Goal: Task Accomplishment & Management: Use online tool/utility

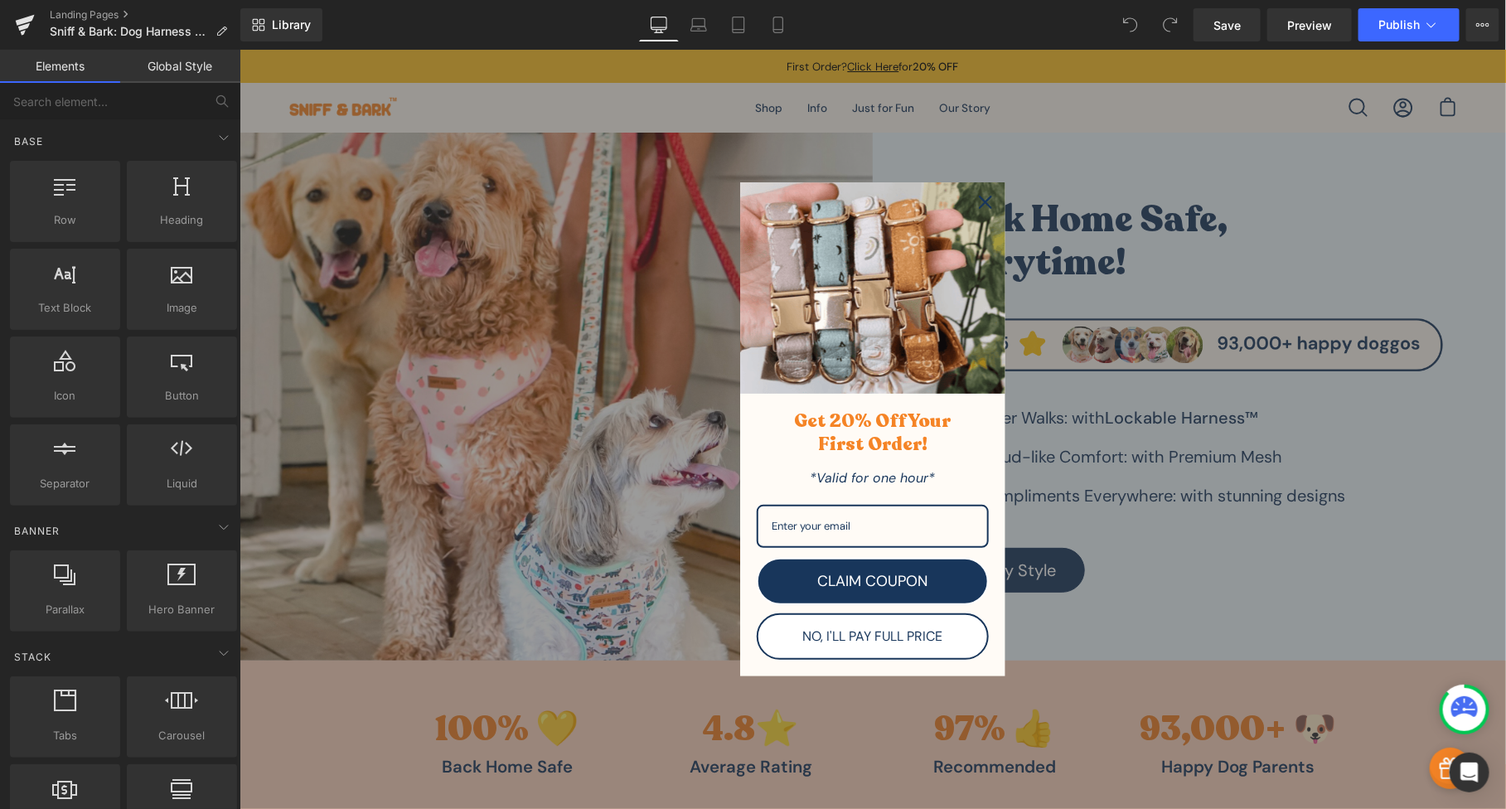
click at [978, 201] on icon "close icon" at bounding box center [984, 201] width 13 height 13
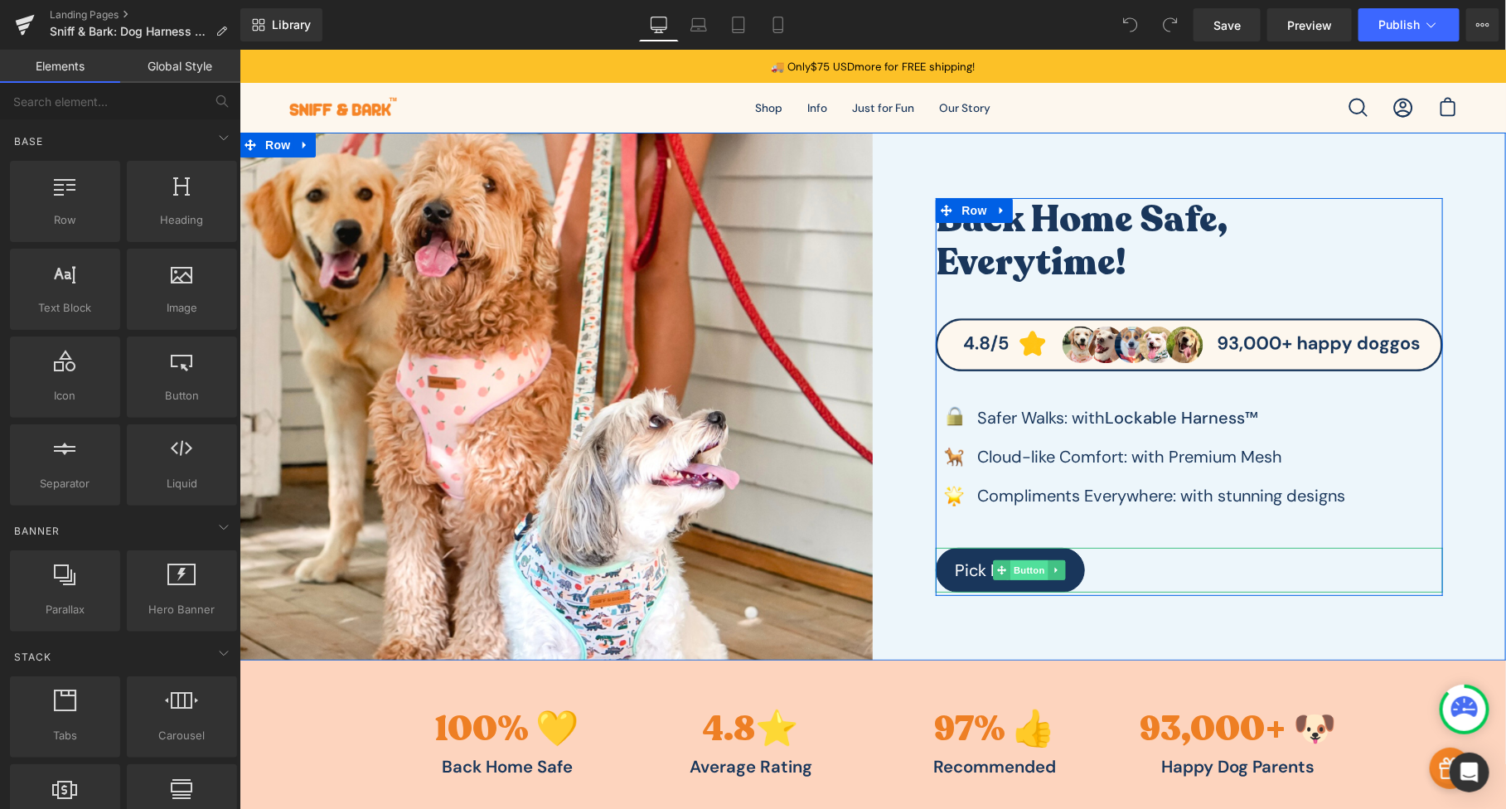
click at [1014, 569] on span "Button" at bounding box center [1028, 569] width 38 height 20
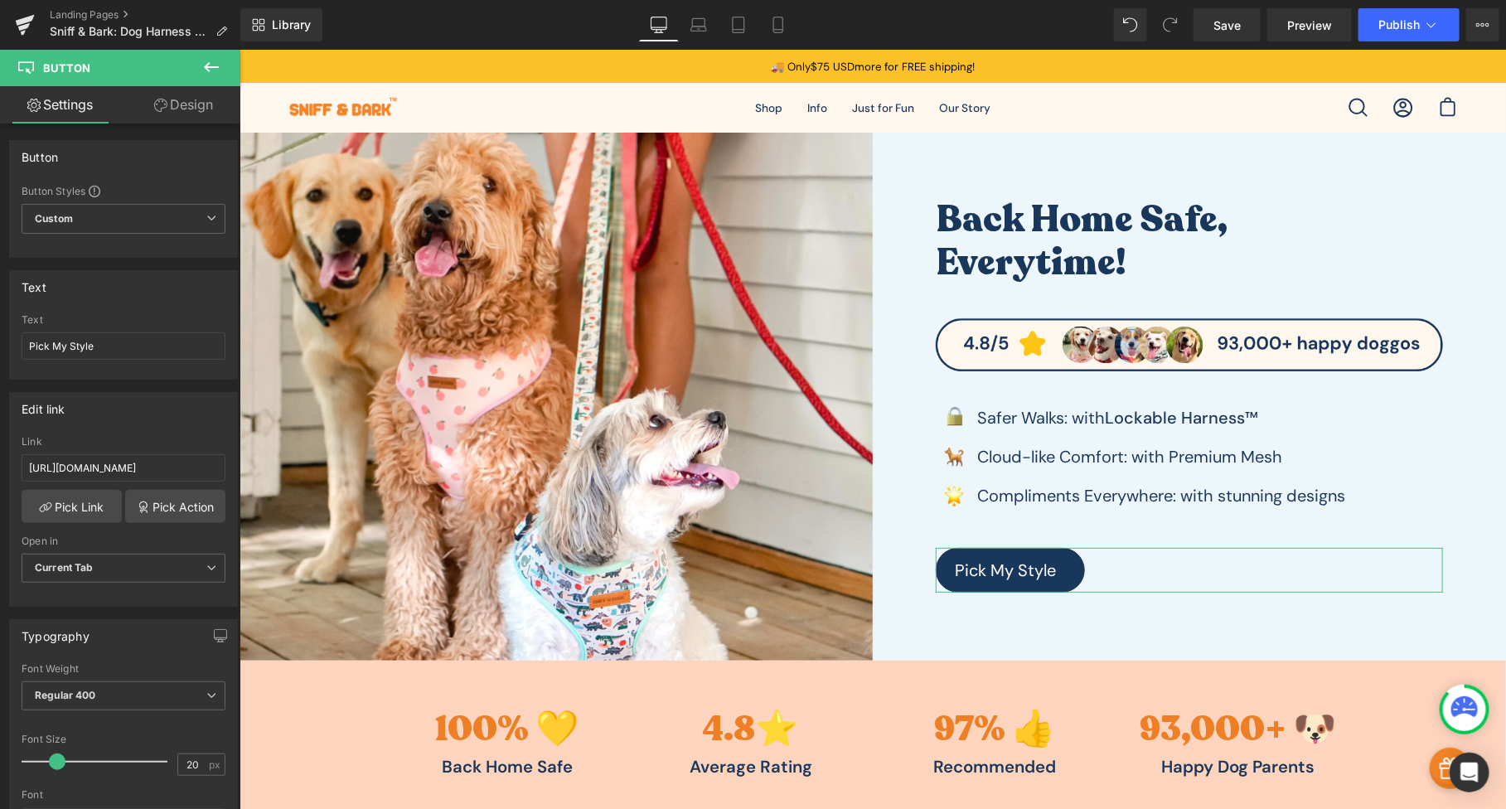
click at [200, 114] on link "Design" at bounding box center [183, 104] width 120 height 37
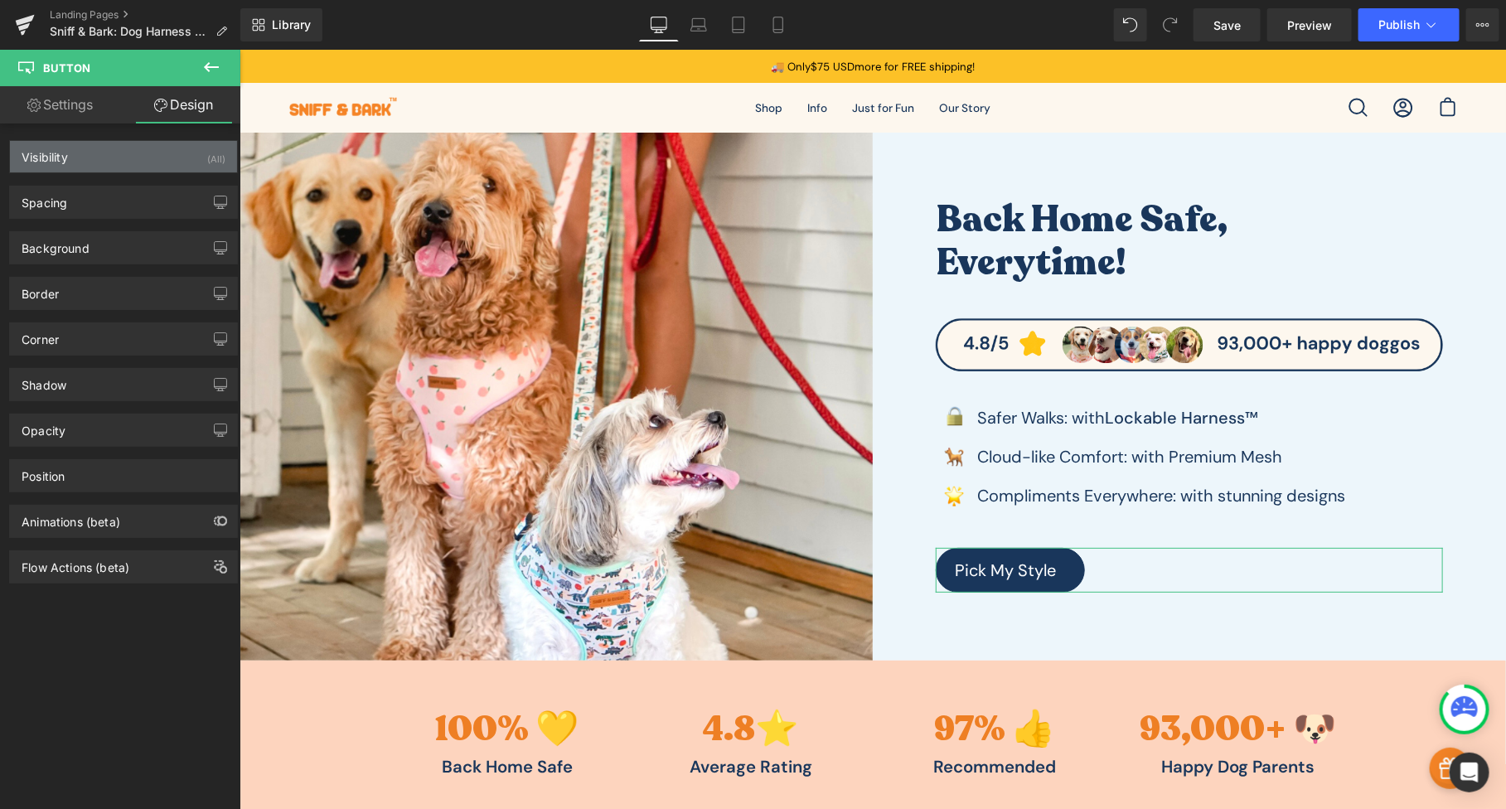
click at [146, 162] on div "Visibility (All)" at bounding box center [123, 156] width 227 height 31
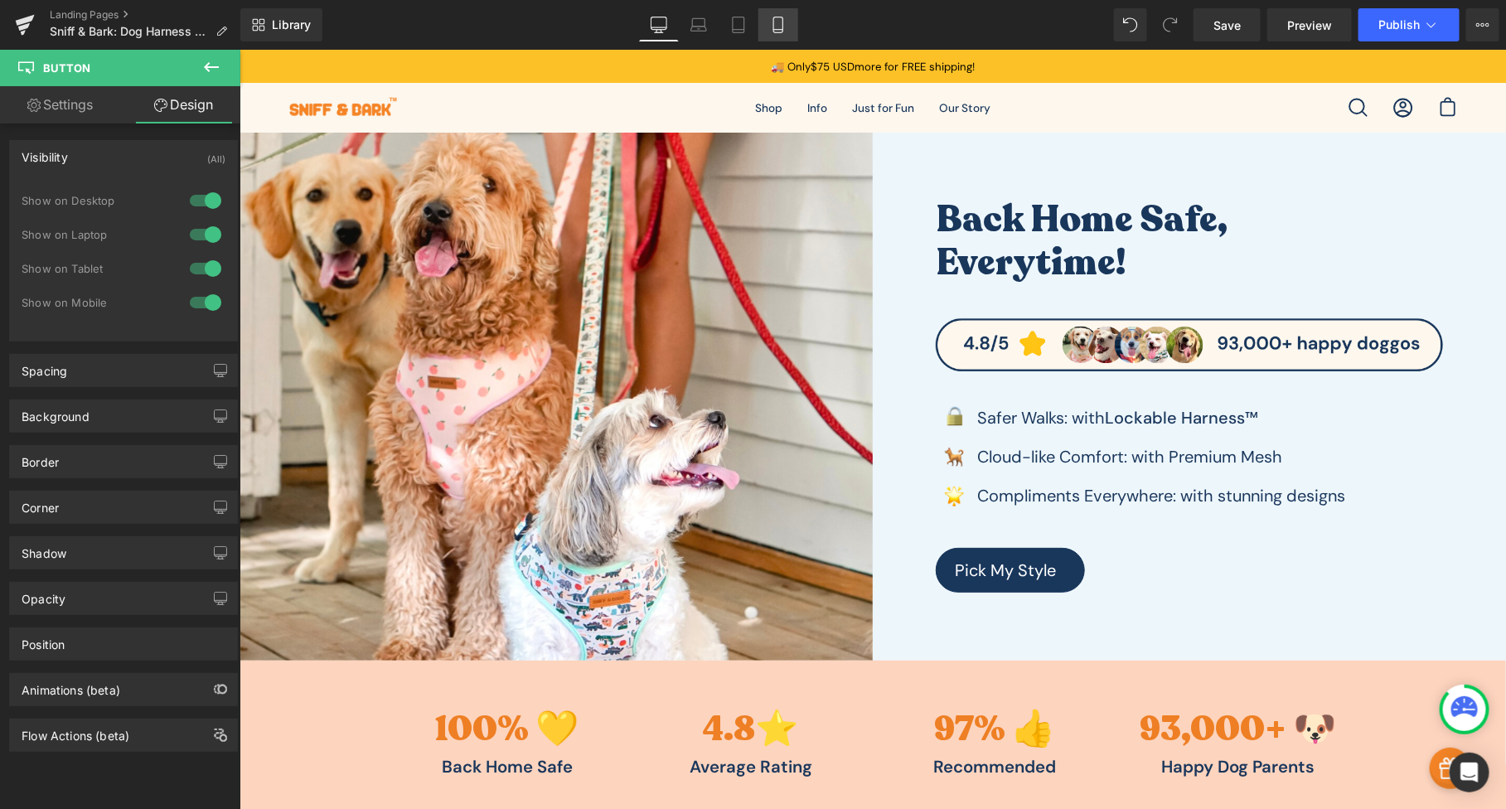
click at [771, 36] on link "Mobile" at bounding box center [778, 24] width 40 height 33
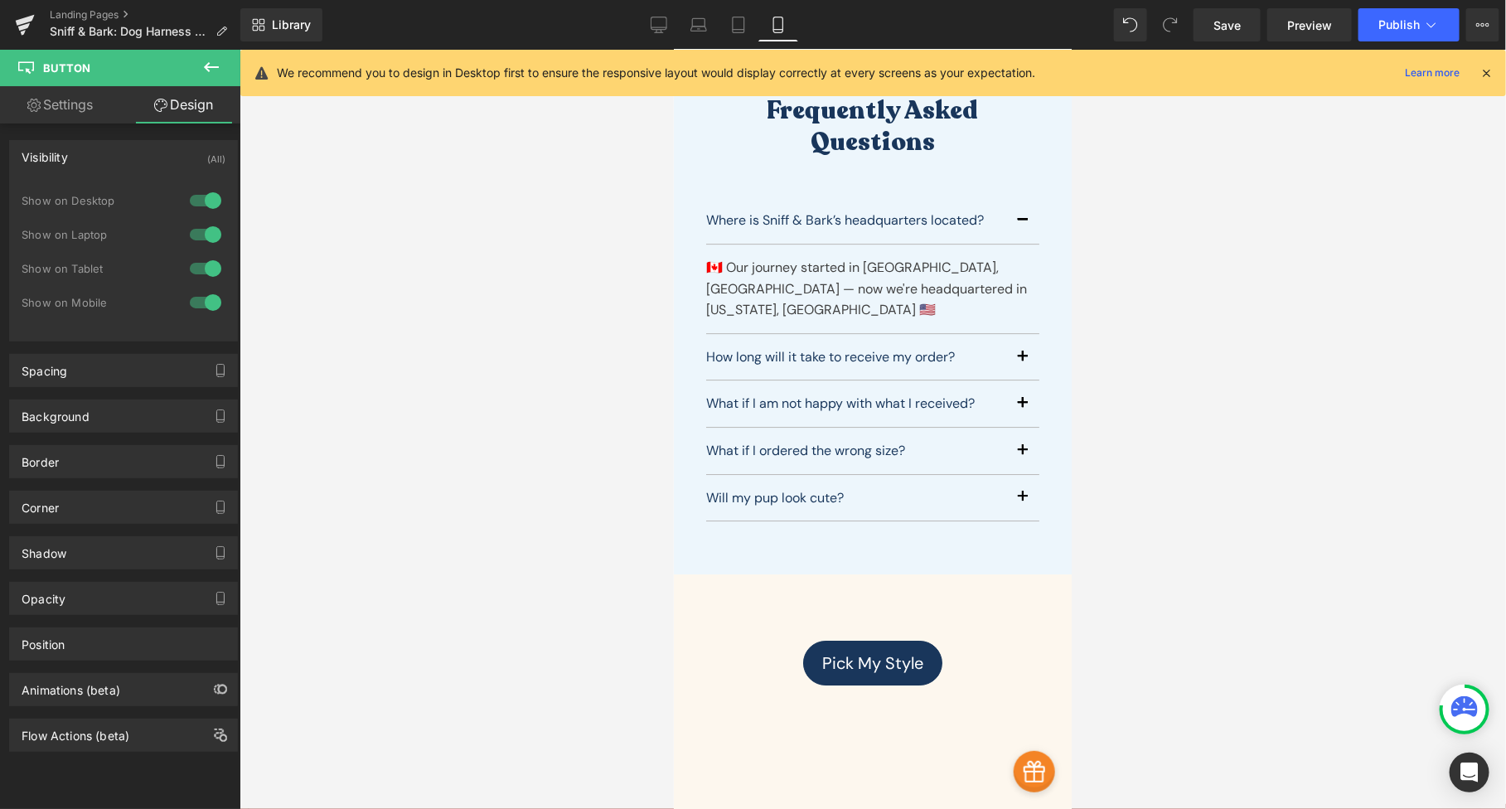
scroll to position [8515, 0]
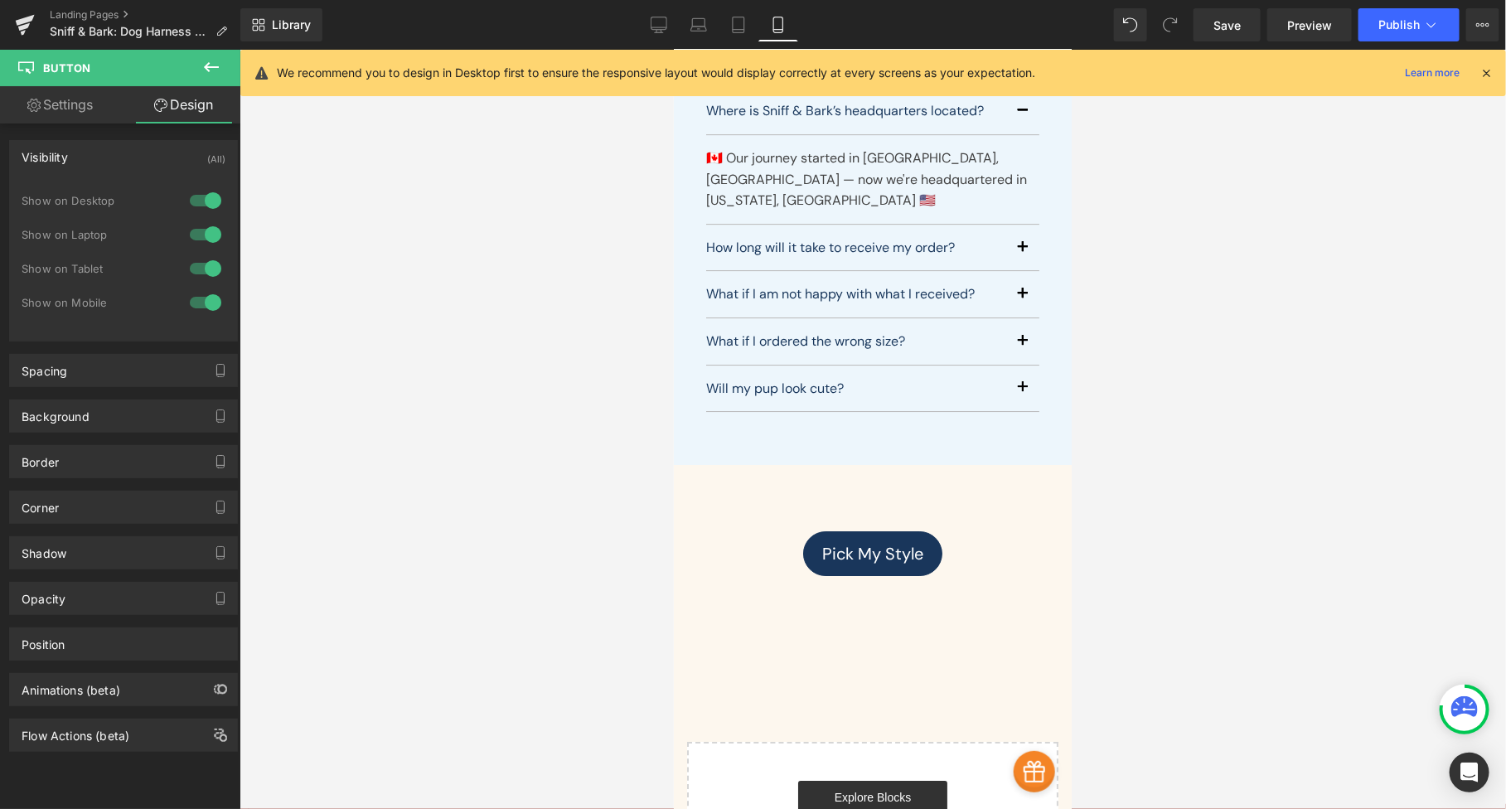
click at [204, 67] on icon at bounding box center [211, 67] width 15 height 10
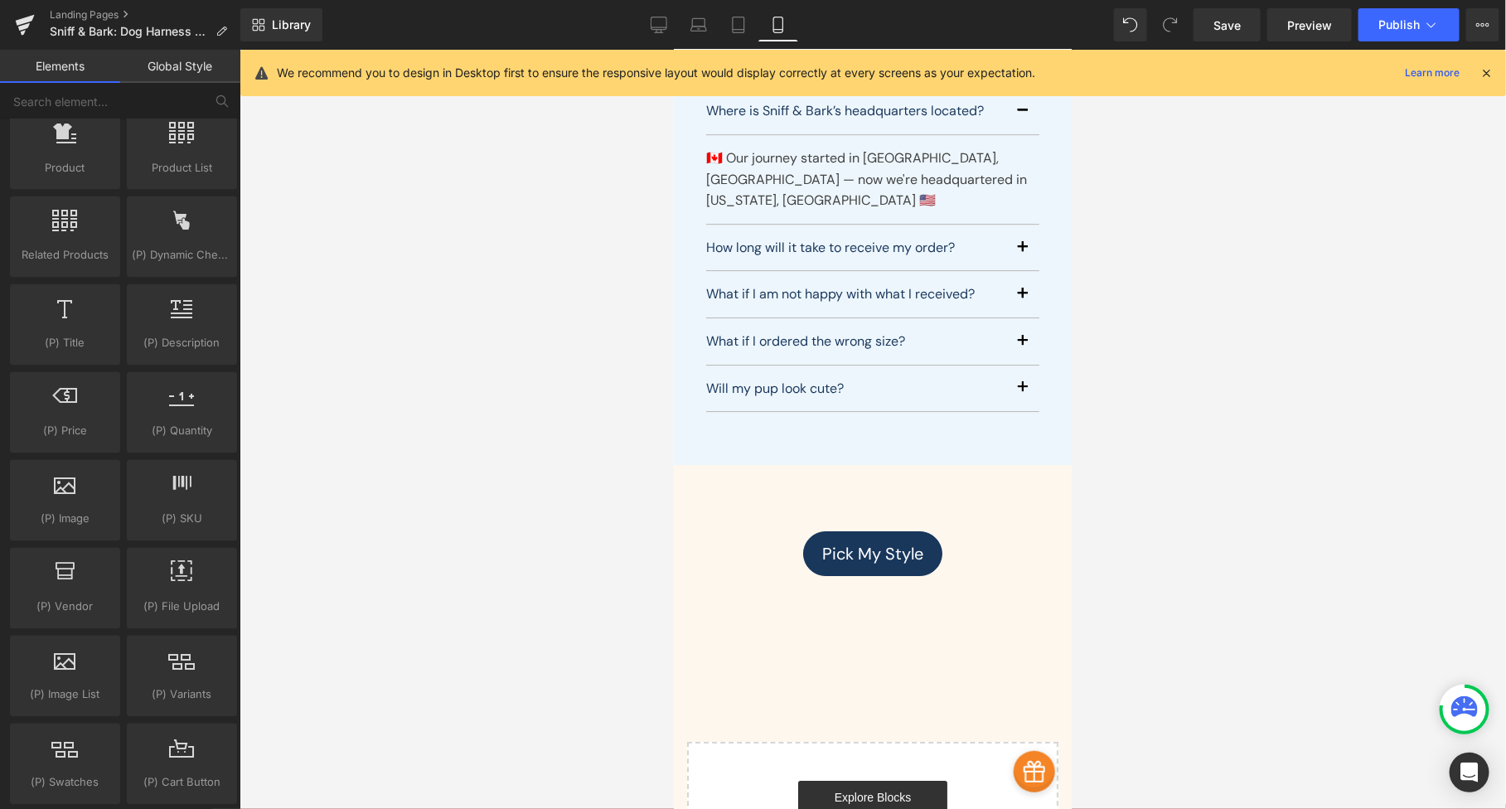
scroll to position [1597, 0]
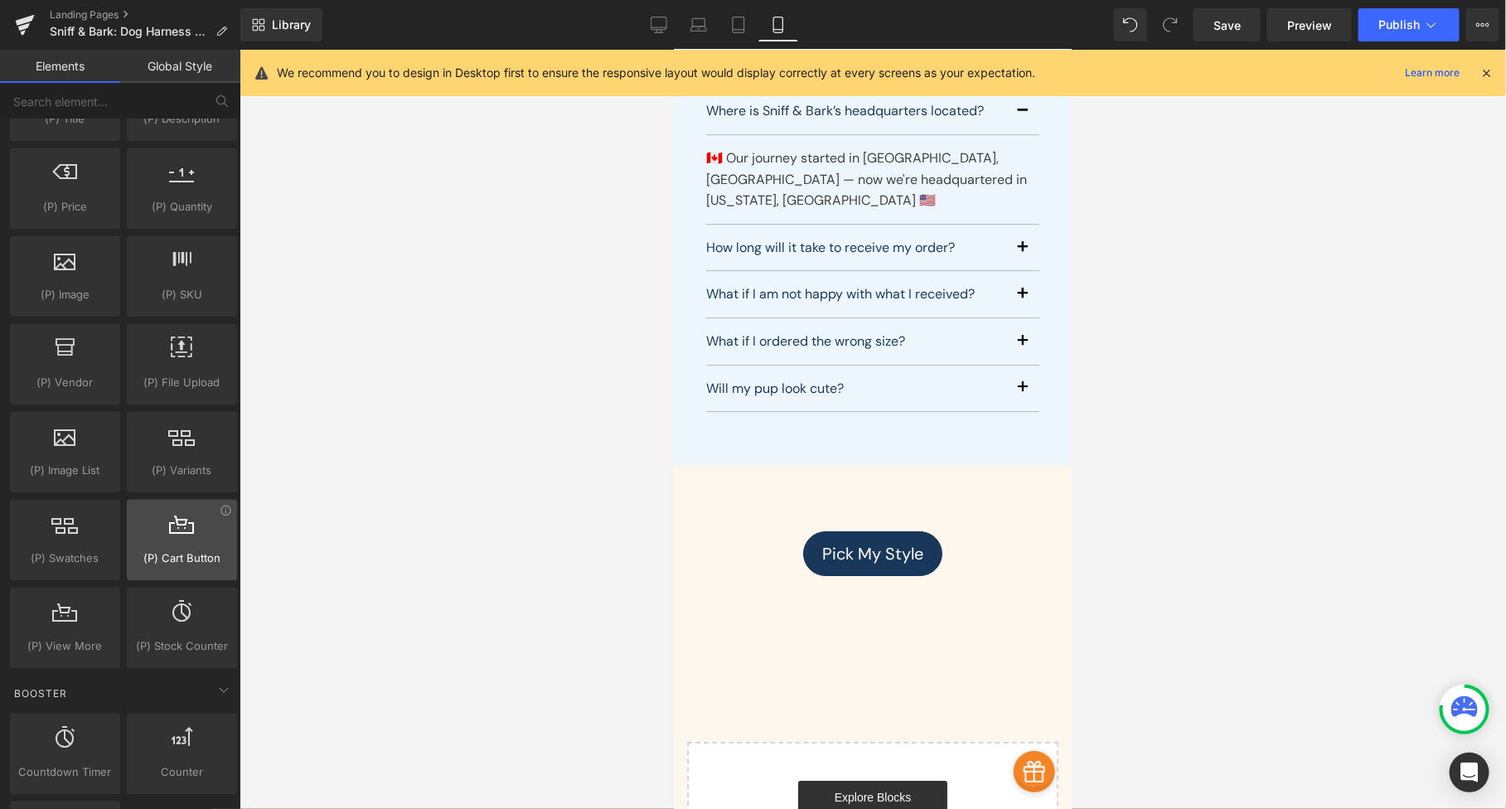
click at [195, 528] on div at bounding box center [182, 531] width 100 height 37
click at [220, 505] on icon at bounding box center [226, 511] width 12 height 12
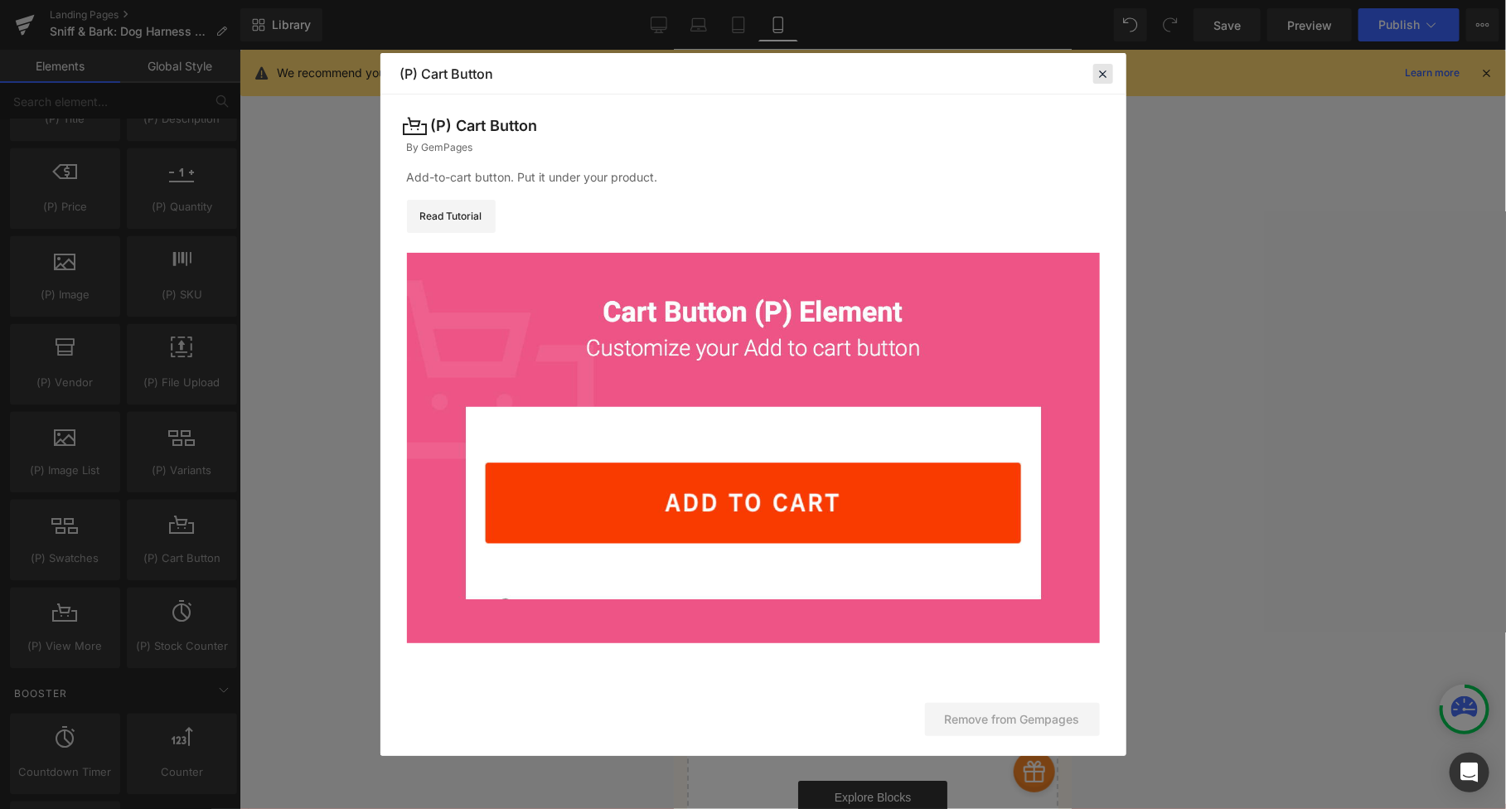
click at [1102, 75] on icon at bounding box center [1103, 73] width 15 height 15
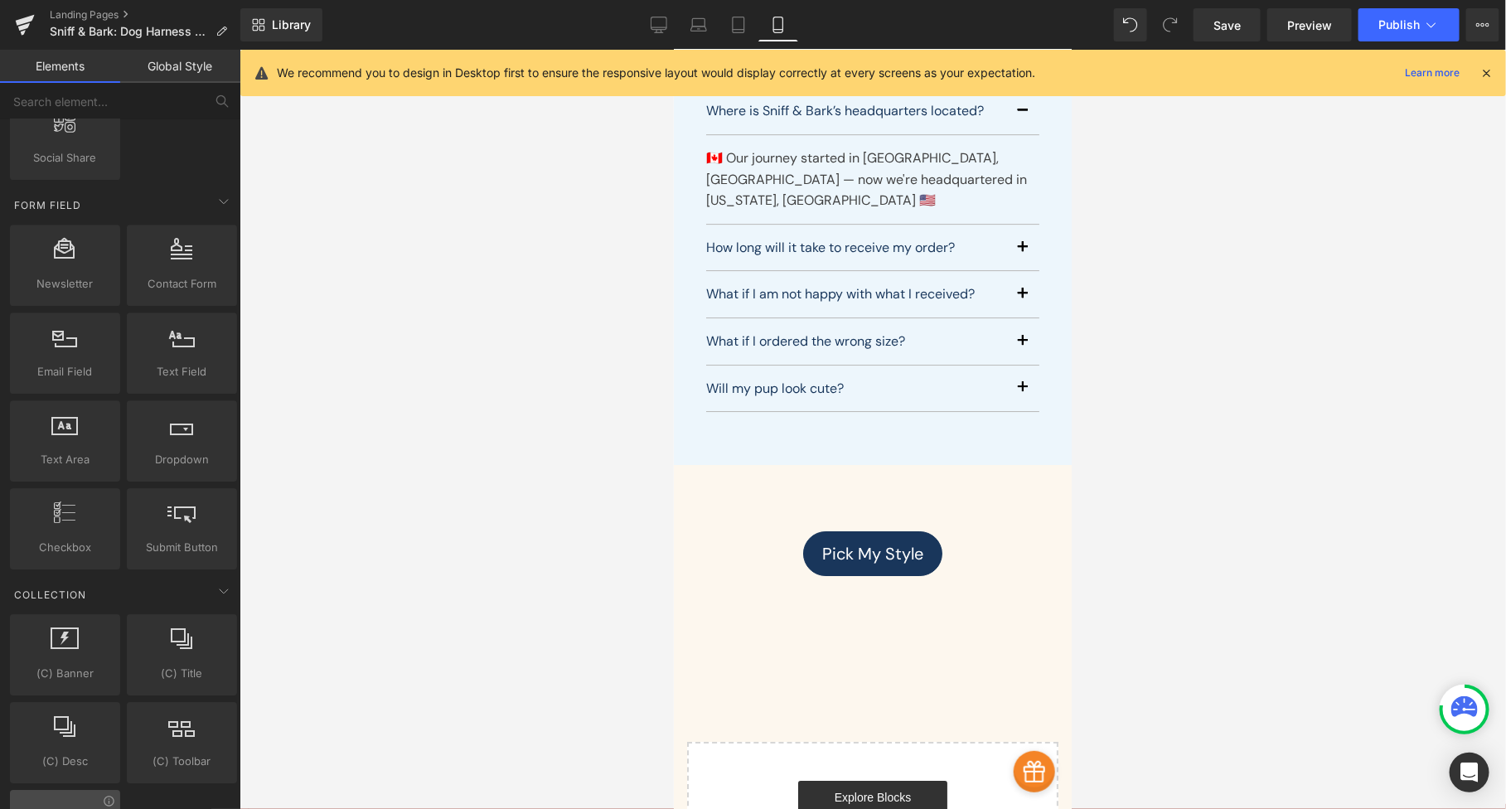
scroll to position [2862, 0]
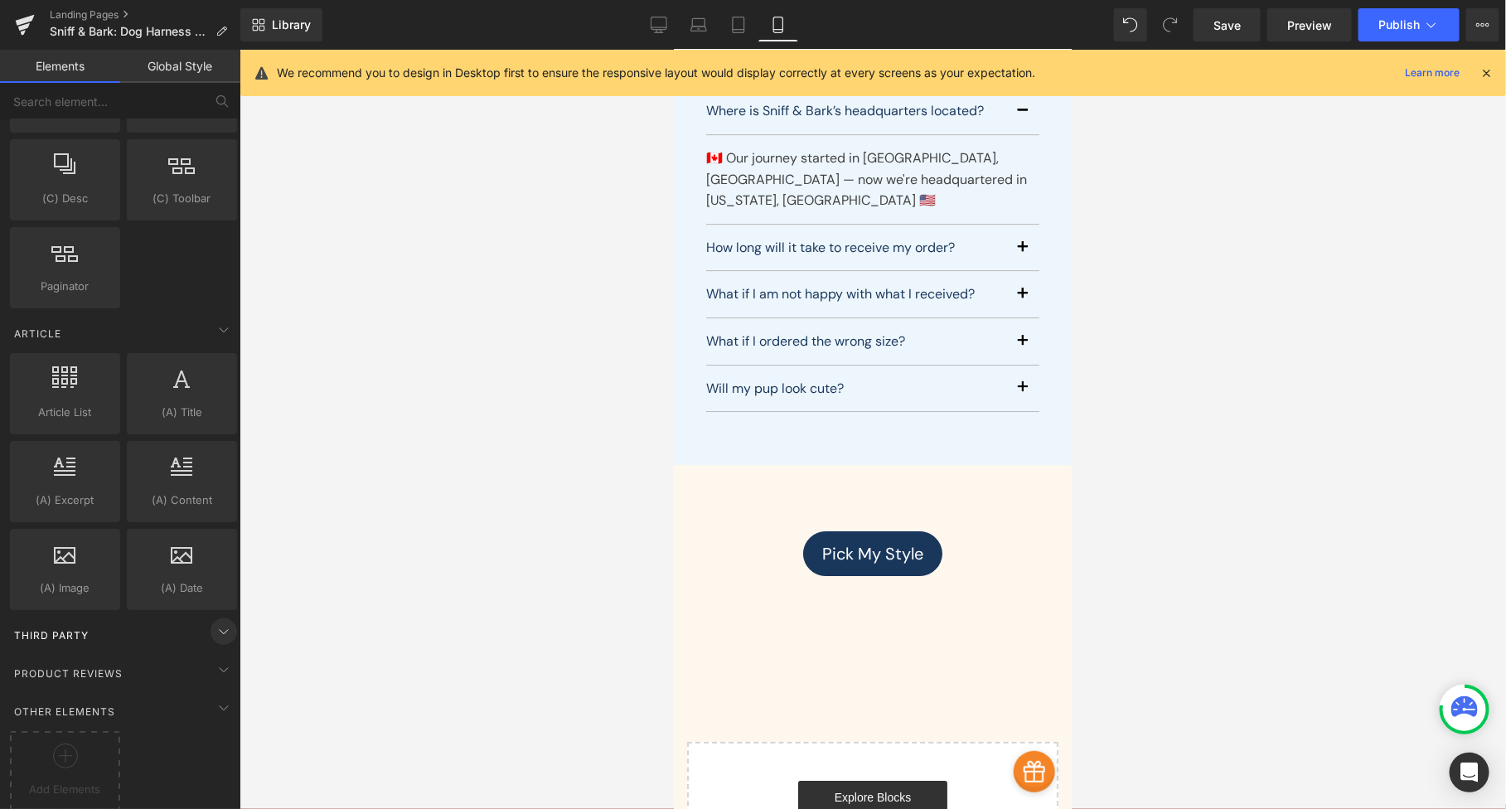
click at [215, 625] on span at bounding box center [223, 631] width 27 height 27
click at [186, 656] on div "Product Reviews" at bounding box center [124, 672] width 234 height 33
click at [214, 622] on icon at bounding box center [224, 632] width 20 height 20
click at [69, 627] on span "Third Party" at bounding box center [51, 635] width 78 height 16
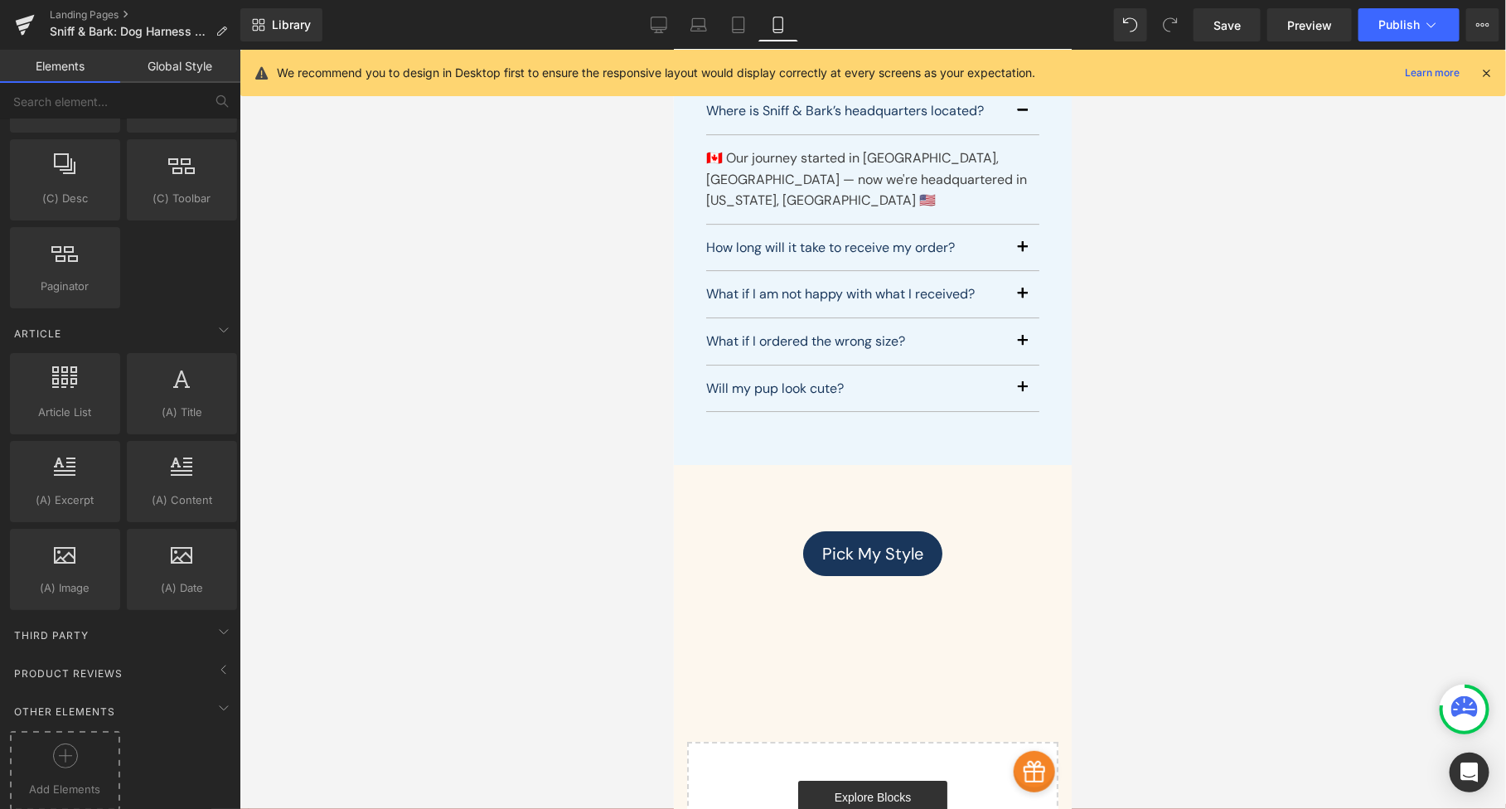
click at [47, 746] on div at bounding box center [65, 761] width 102 height 37
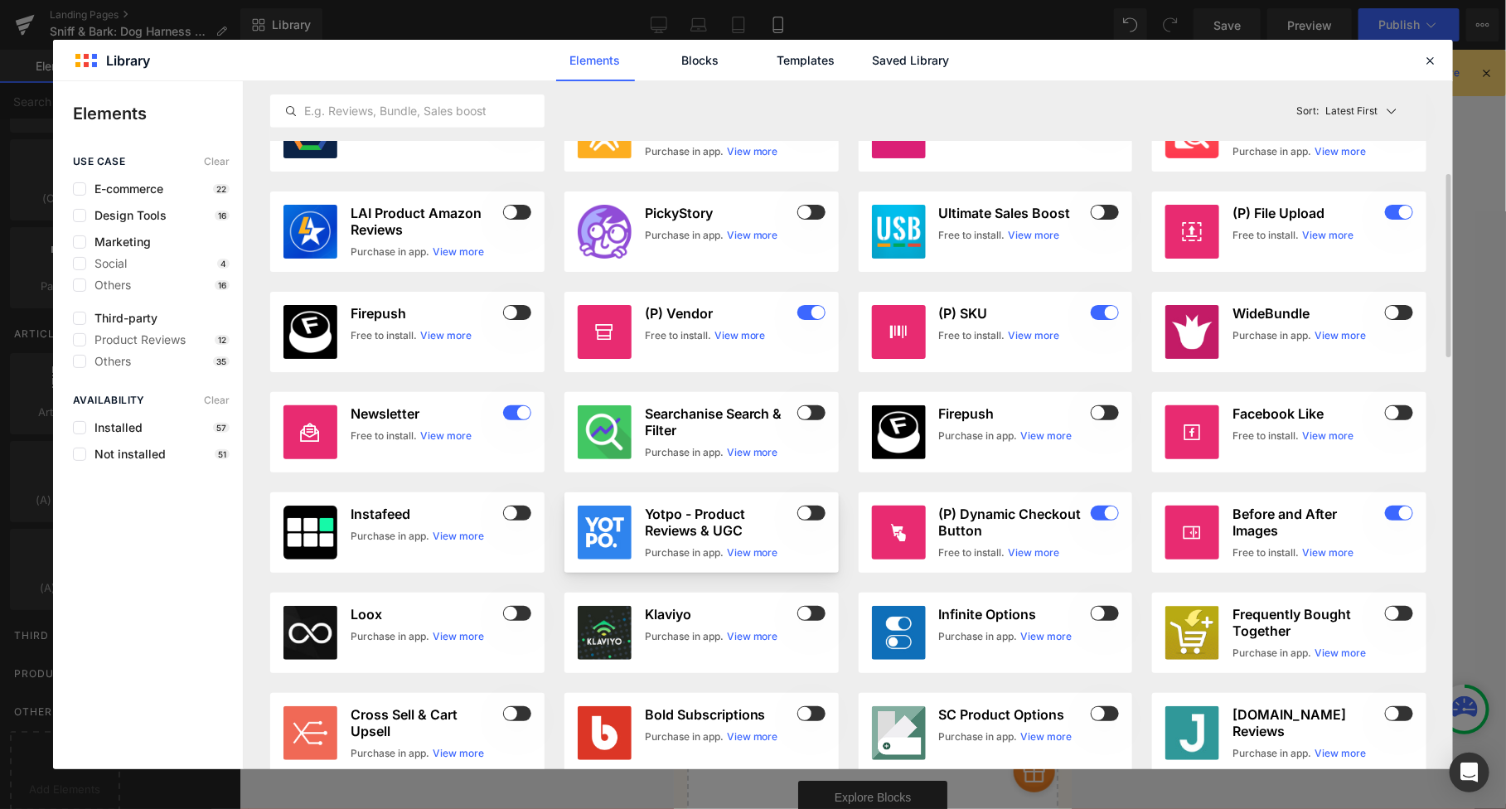
scroll to position [98, 0]
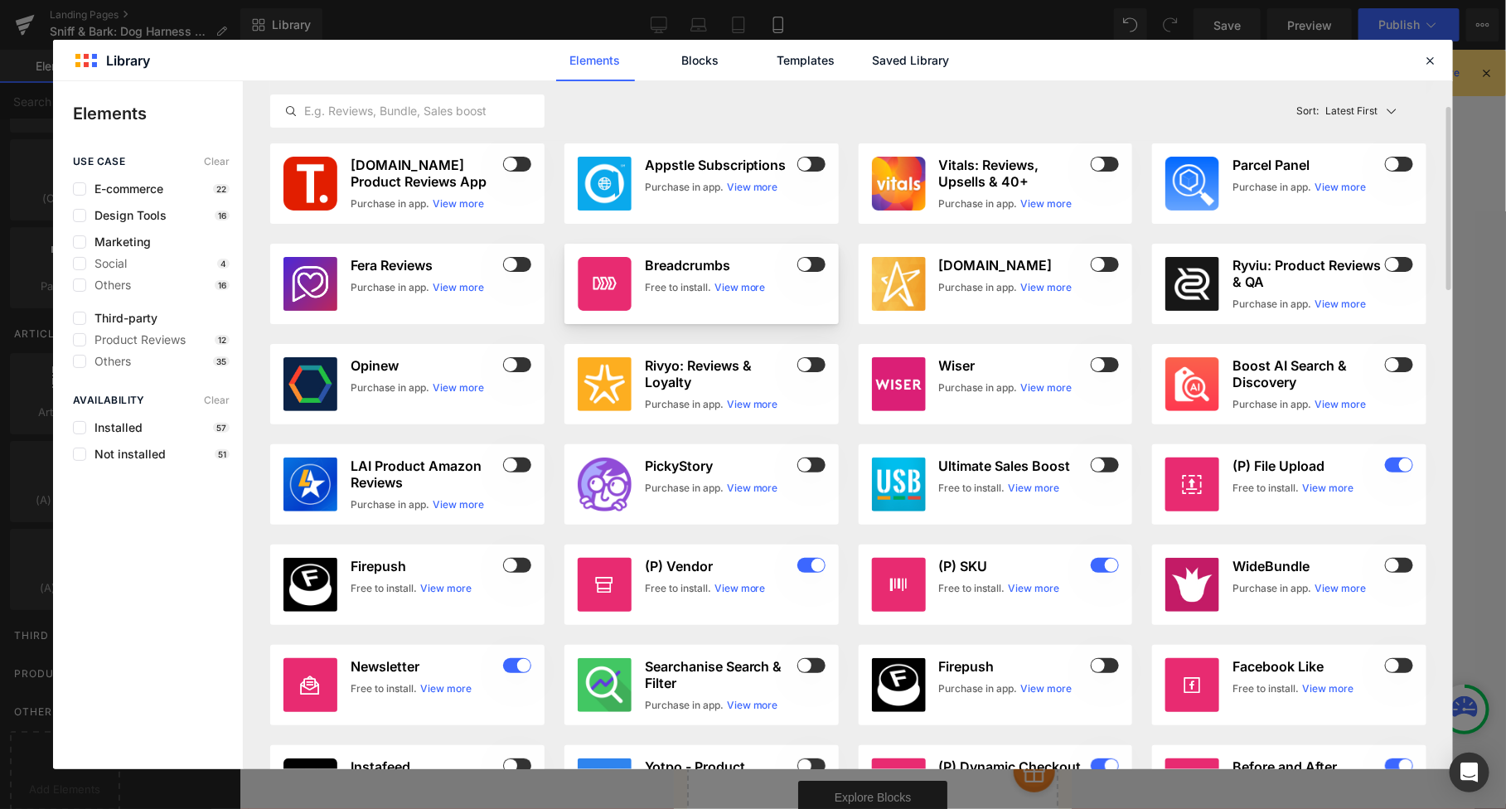
click at [747, 288] on link "View more" at bounding box center [739, 287] width 51 height 15
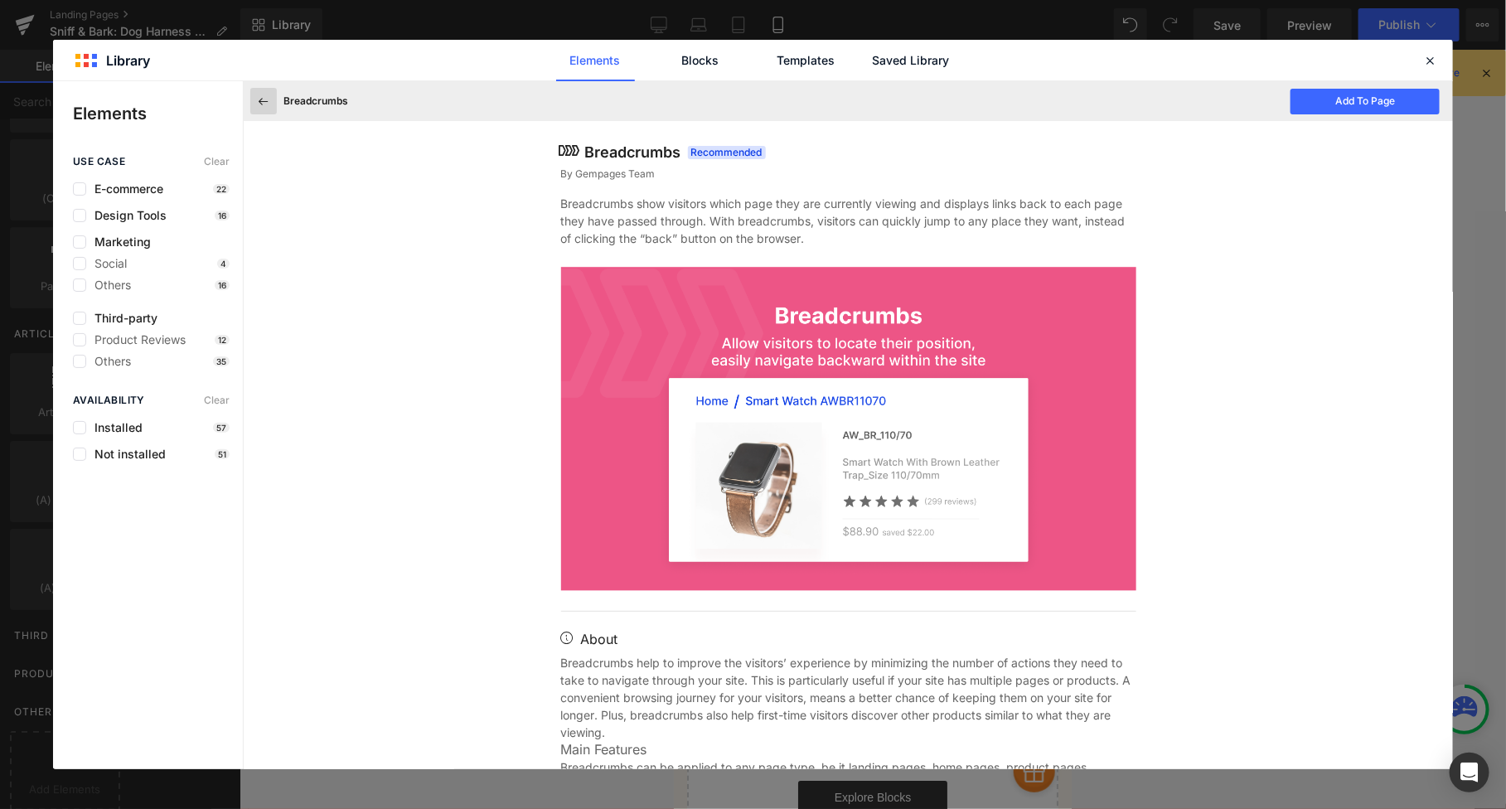
click at [273, 103] on button at bounding box center [263, 101] width 27 height 27
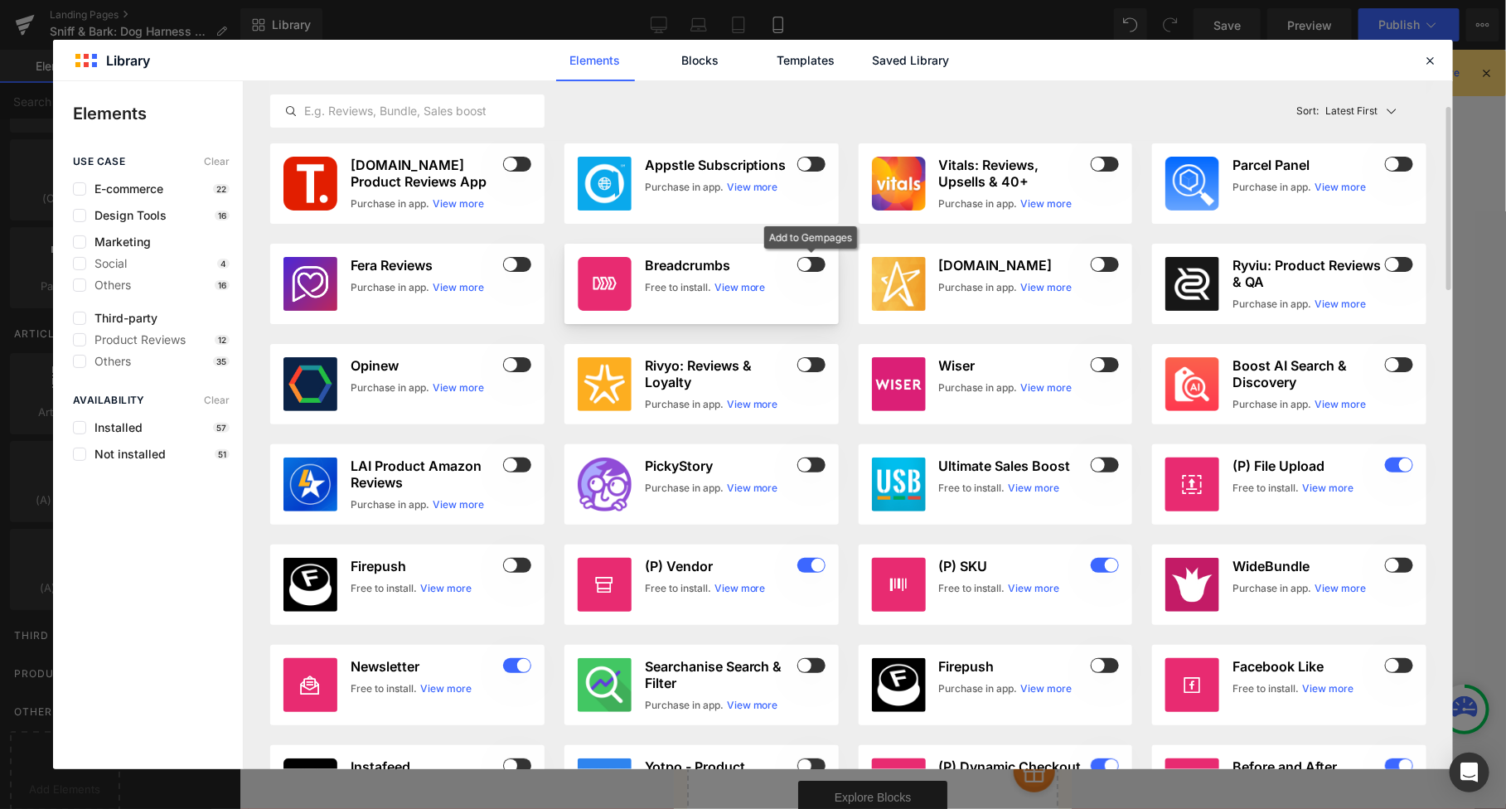
click at [810, 265] on span at bounding box center [811, 264] width 28 height 15
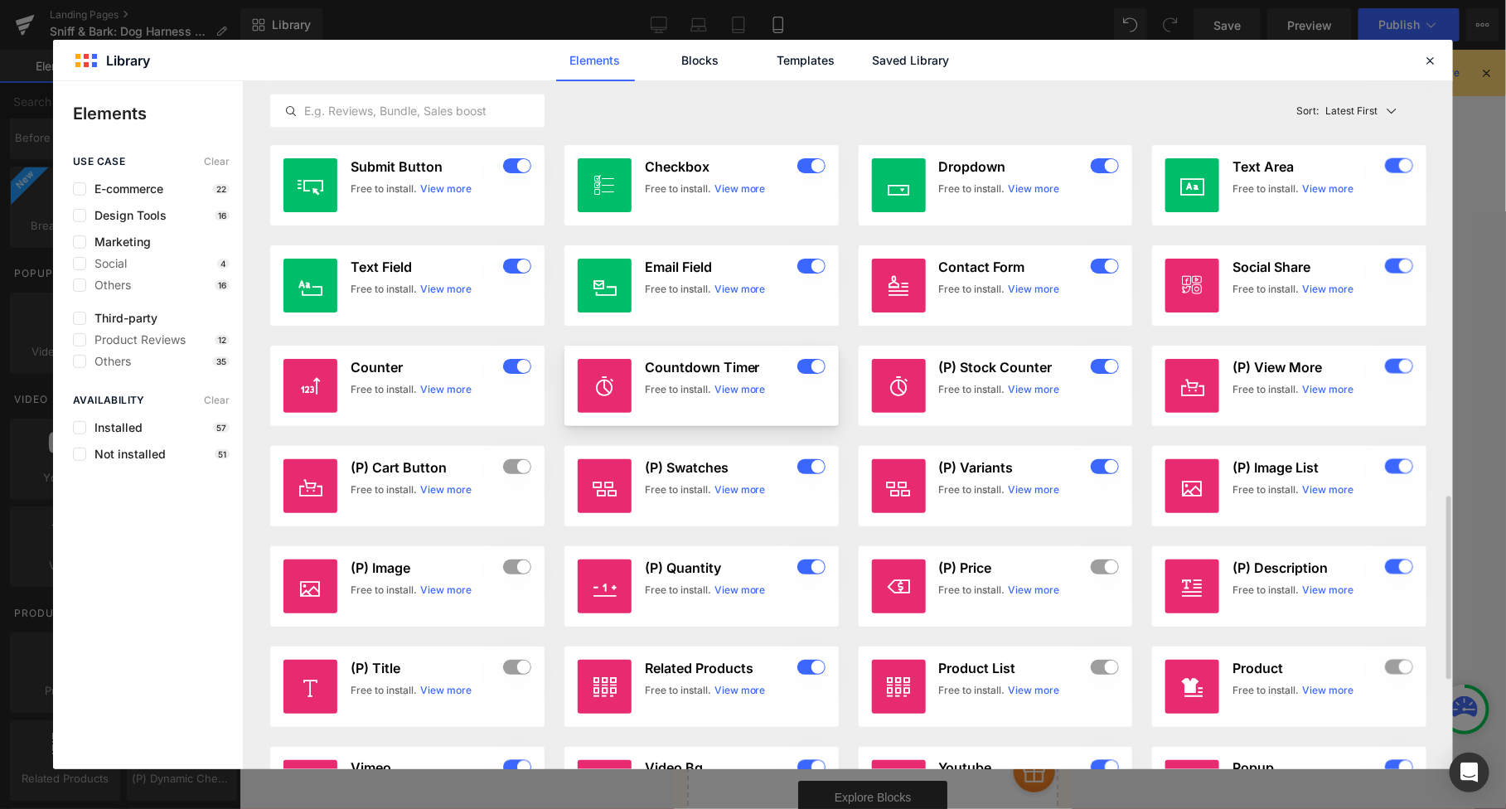
scroll to position [1890, 0]
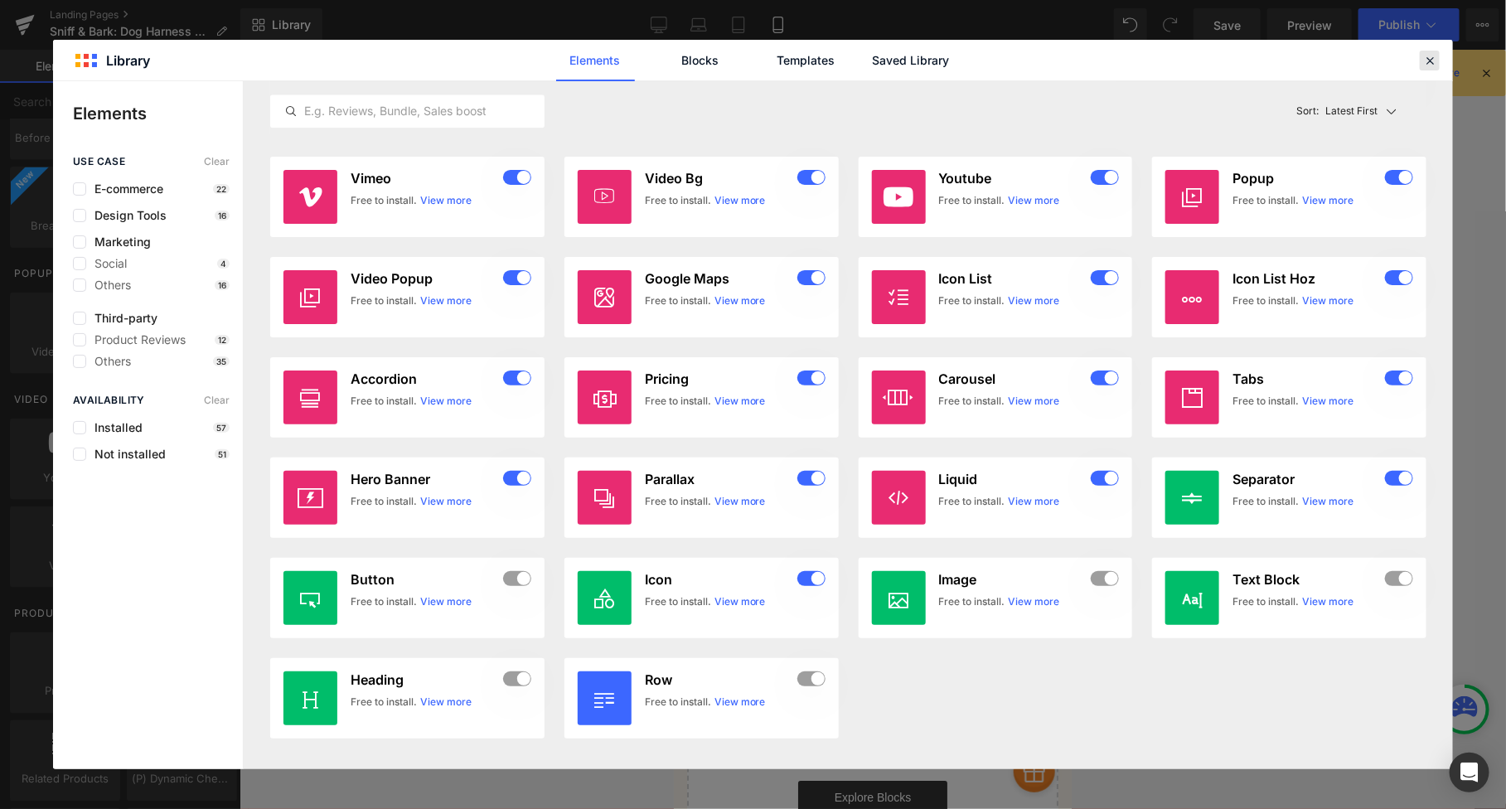
click at [1435, 61] on icon at bounding box center [1429, 60] width 15 height 15
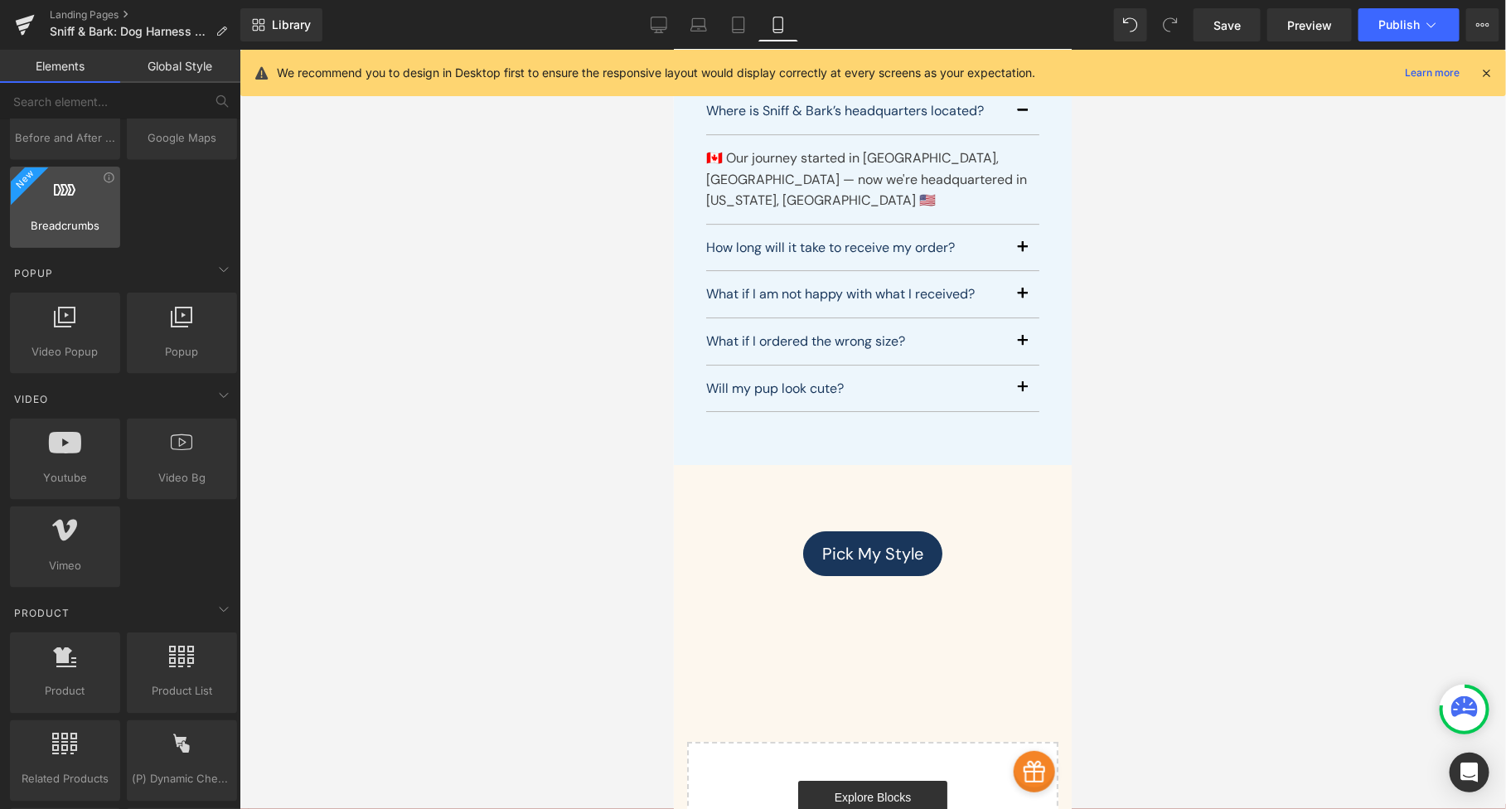
click at [82, 204] on div at bounding box center [65, 198] width 100 height 37
click at [104, 175] on icon at bounding box center [109, 178] width 12 height 12
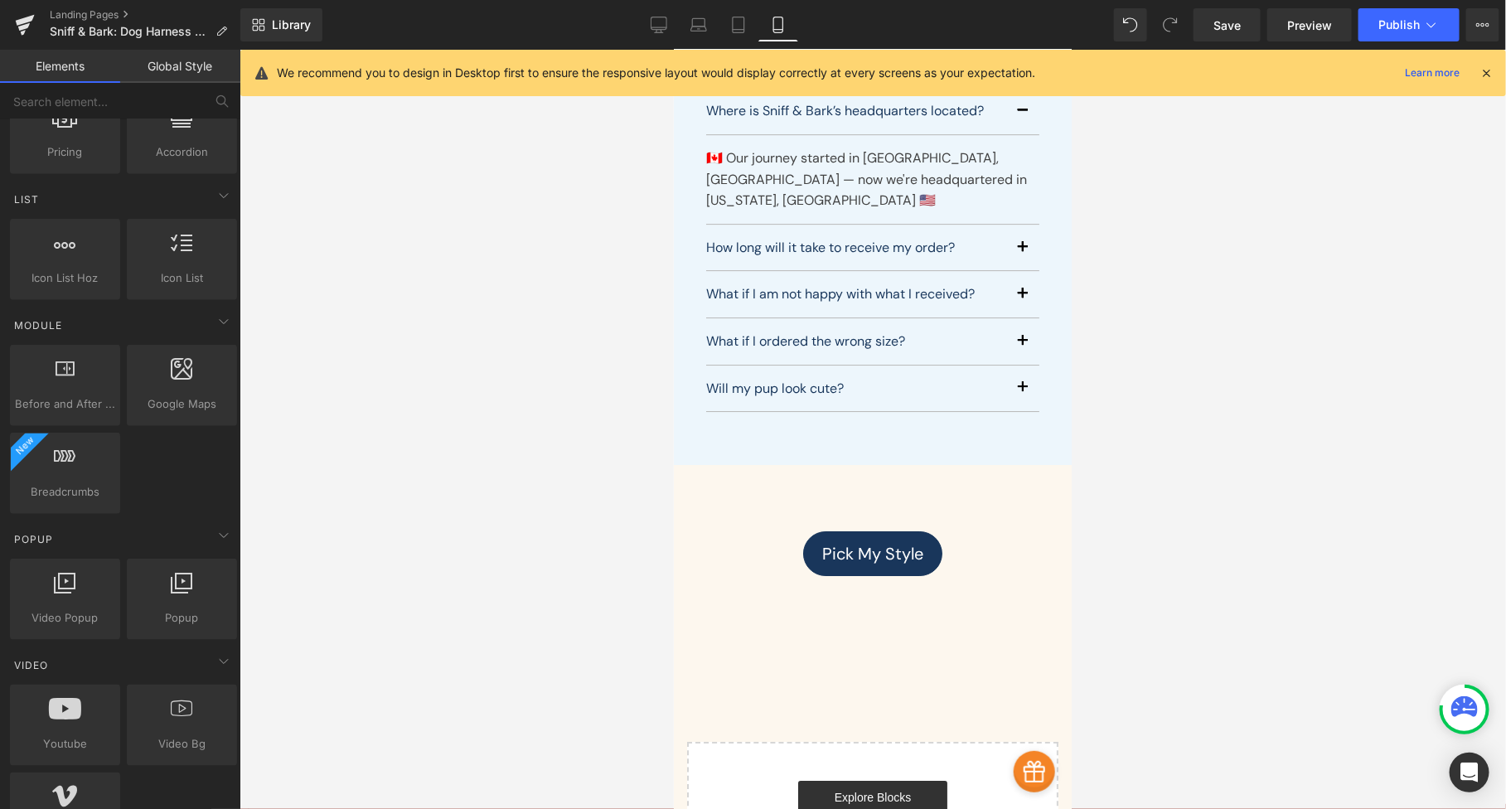
scroll to position [917, 0]
